Goal: Information Seeking & Learning: Check status

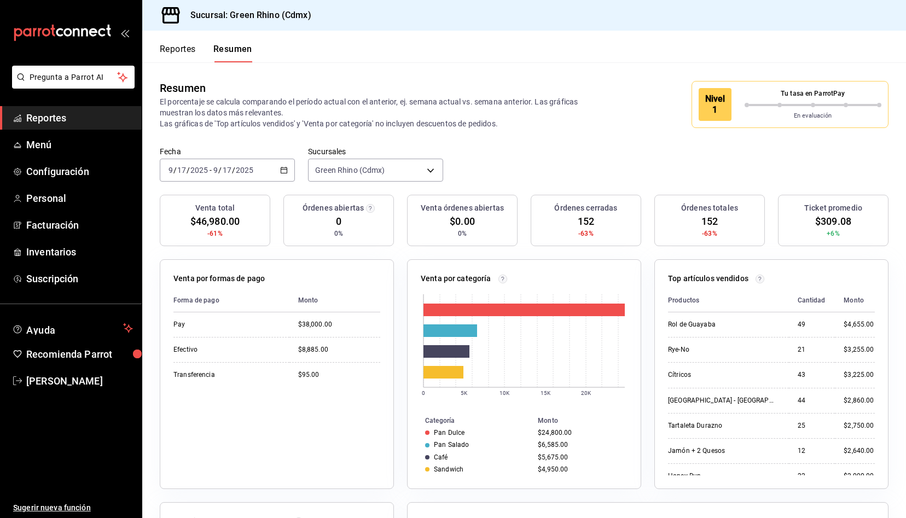
click at [189, 51] on button "Reportes" at bounding box center [178, 53] width 36 height 19
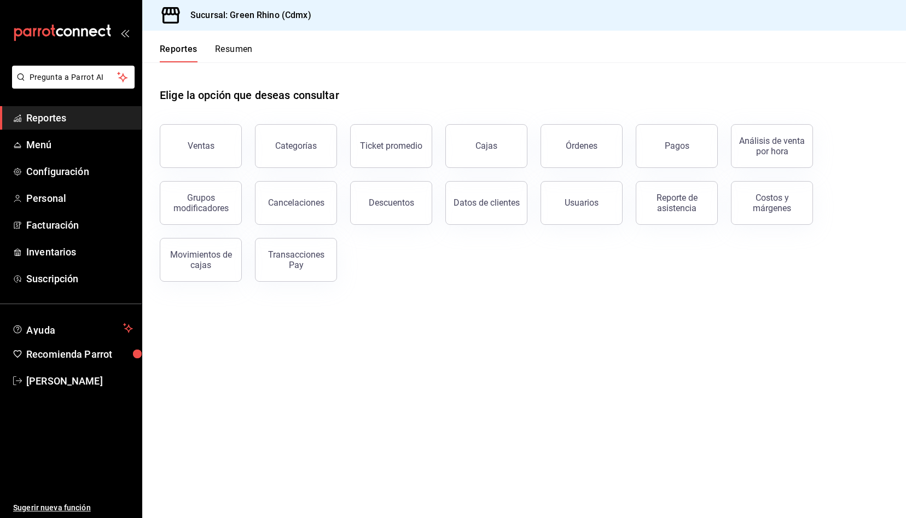
click at [296, 282] on div "Elige la opción que deseas consultar Ventas Categorías Ticket promedio Cajas Ór…" at bounding box center [523, 180] width 763 height 237
click at [300, 259] on div "Transacciones Pay" at bounding box center [296, 259] width 68 height 21
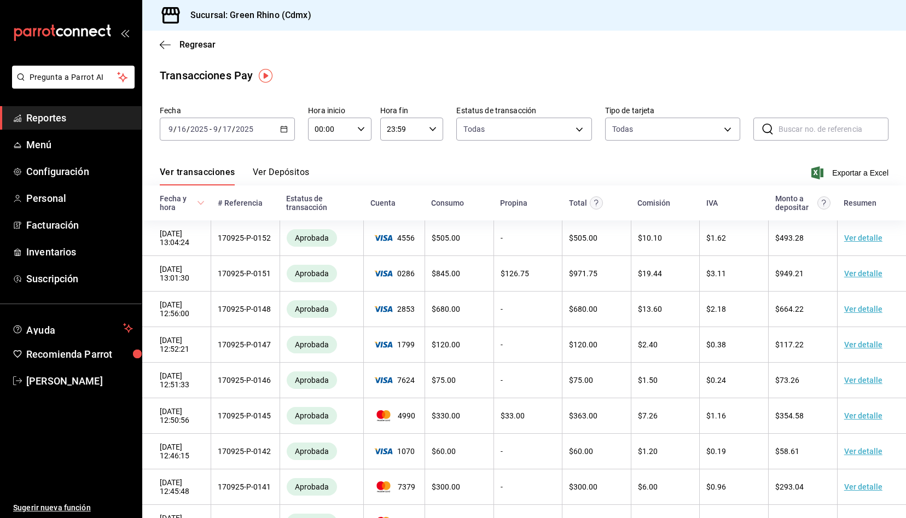
click at [276, 170] on button "Ver Depósitos" at bounding box center [281, 176] width 57 height 19
